Goal: Navigation & Orientation: Find specific page/section

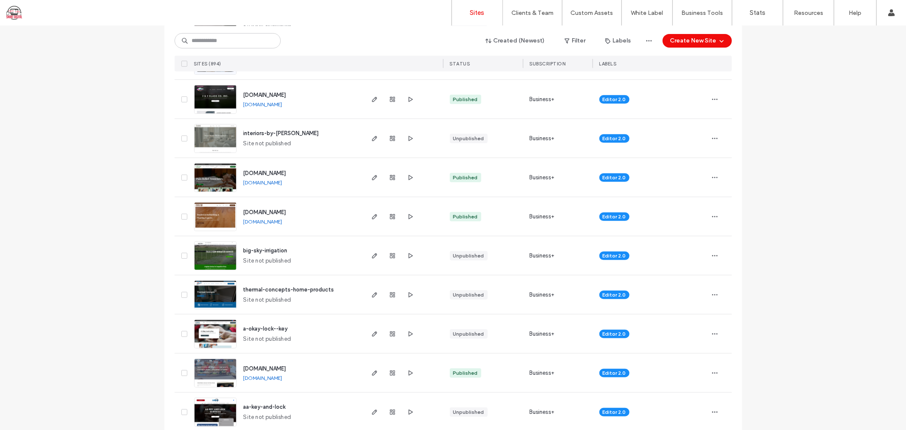
scroll to position [330, 0]
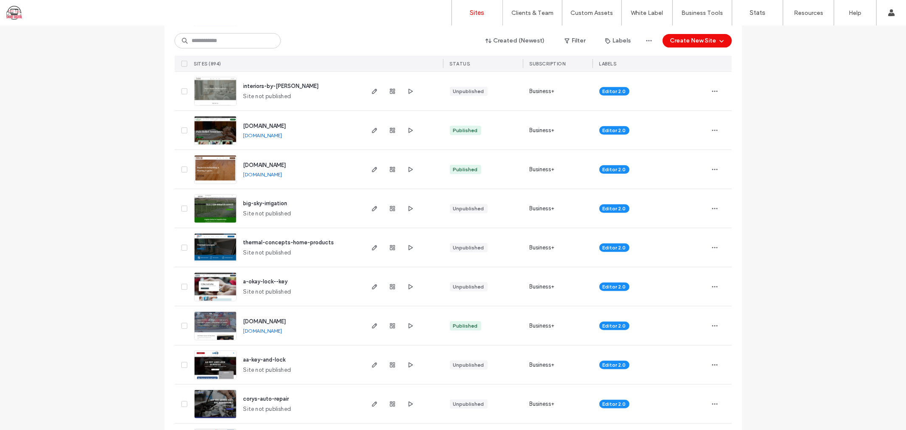
drag, startPoint x: 334, startPoint y: 320, endPoint x: 221, endPoint y: 319, distance: 112.6
click at [221, 319] on div "www.rochelleskitchenincscsfc.com www.rochelleskitchenincscsfc.com" at bounding box center [277, 325] width 172 height 39
copy div "www.rochelleskitchenincscsfc.com"
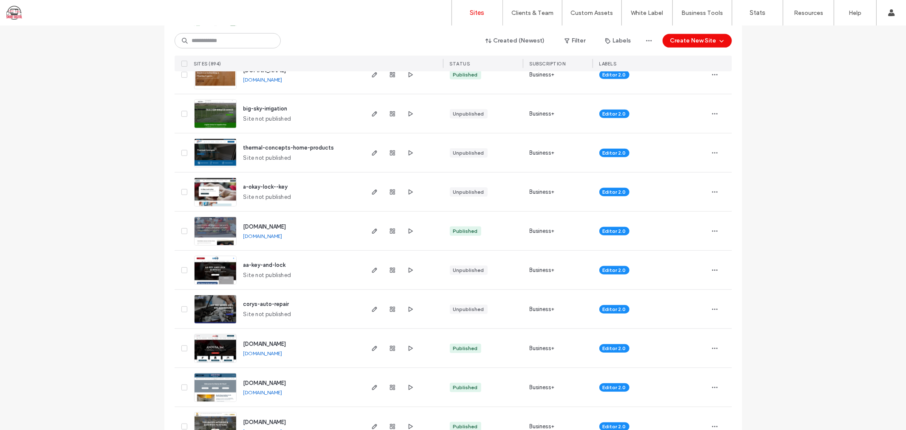
scroll to position [472, 0]
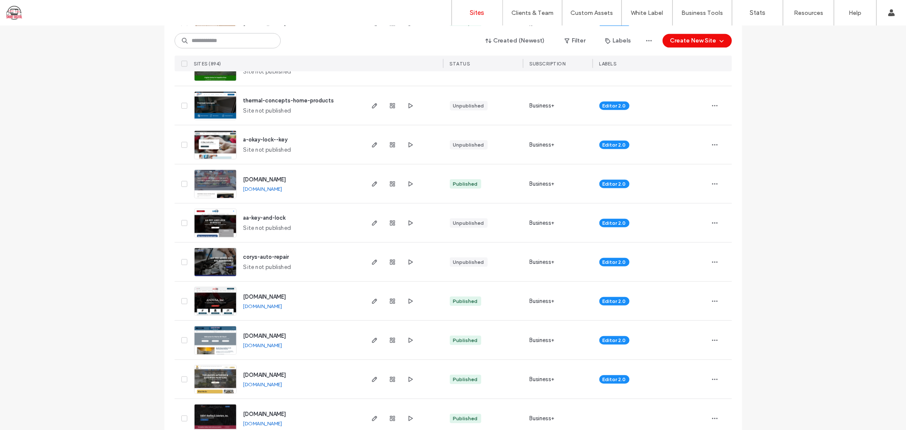
click at [256, 218] on span "aa-key-and-lock" at bounding box center [265, 218] width 42 height 6
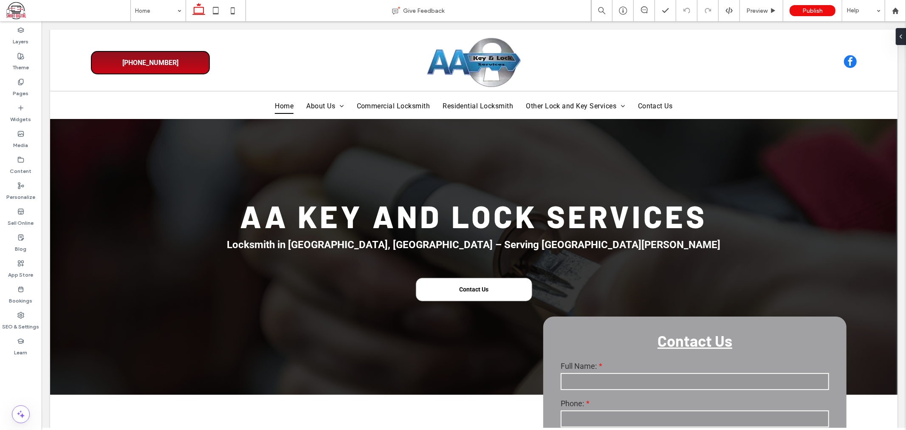
click at [20, 6] on span at bounding box center [68, 10] width 124 height 17
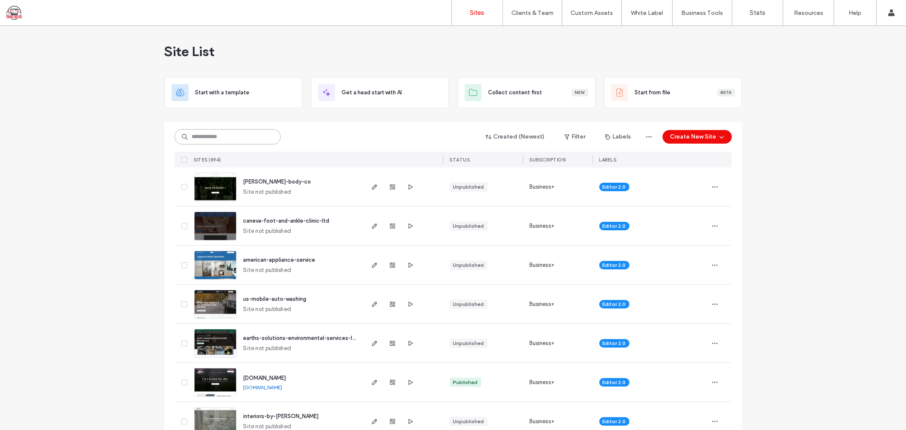
click at [215, 139] on input at bounding box center [228, 136] width 106 height 15
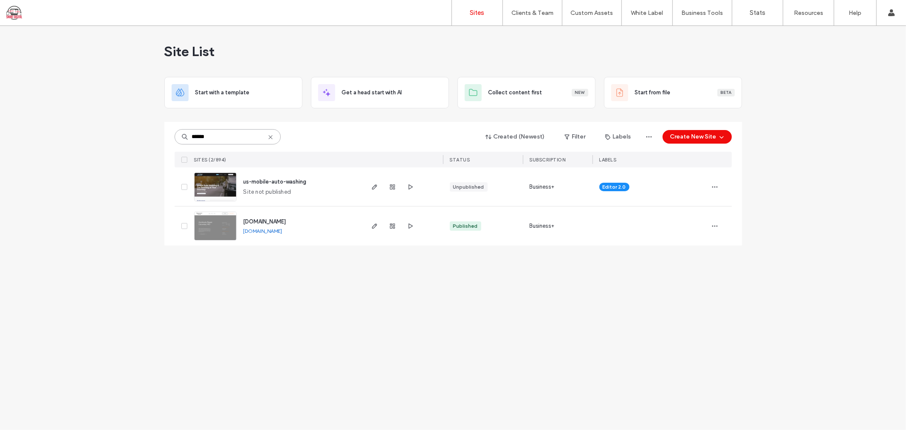
type input "******"
click at [286, 181] on span "us-mobile-auto-washing" at bounding box center [275, 181] width 63 height 6
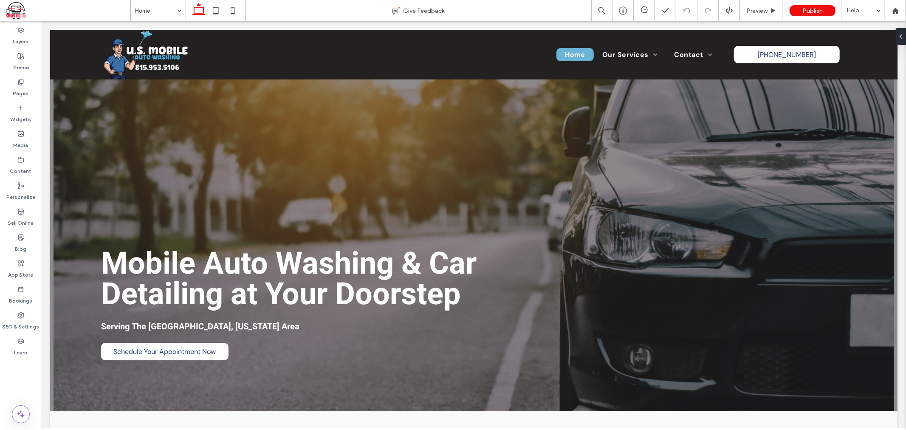
click at [30, 6] on span at bounding box center [68, 10] width 124 height 17
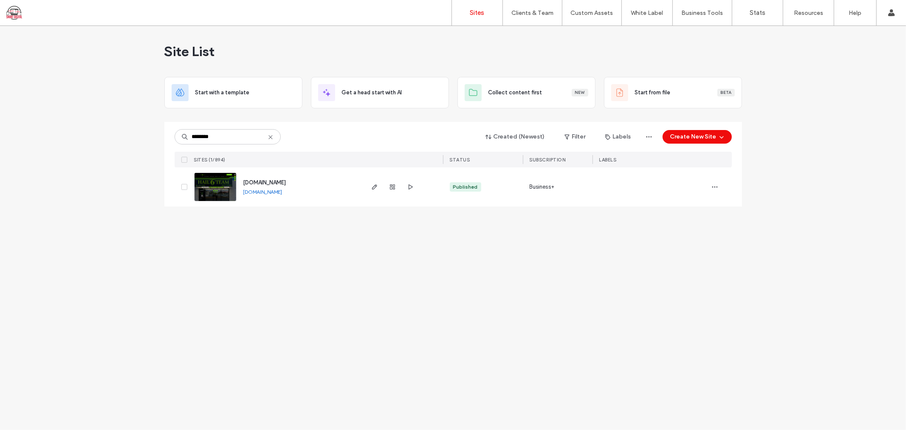
type input "********"
click at [256, 182] on span "[DOMAIN_NAME]" at bounding box center [265, 182] width 43 height 6
